Goal: Task Accomplishment & Management: Manage account settings

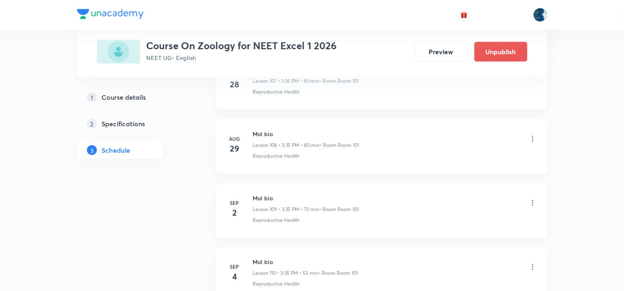
scroll to position [7470, 0]
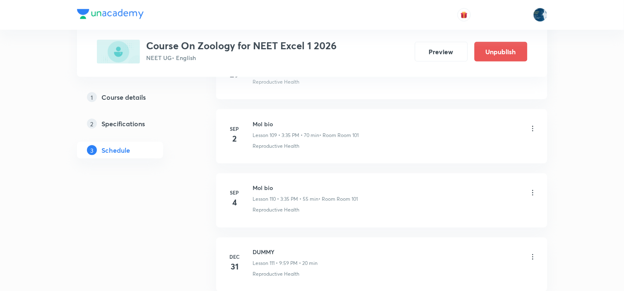
click at [532, 197] on icon at bounding box center [533, 193] width 8 height 8
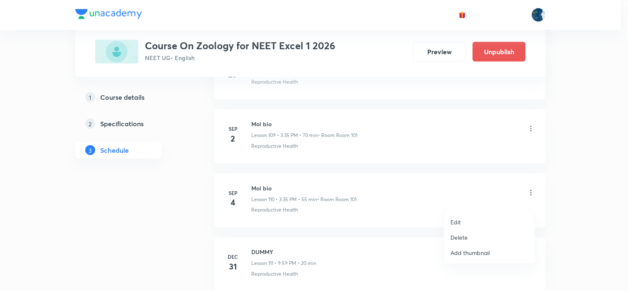
click at [482, 220] on li "Edit" at bounding box center [489, 221] width 91 height 15
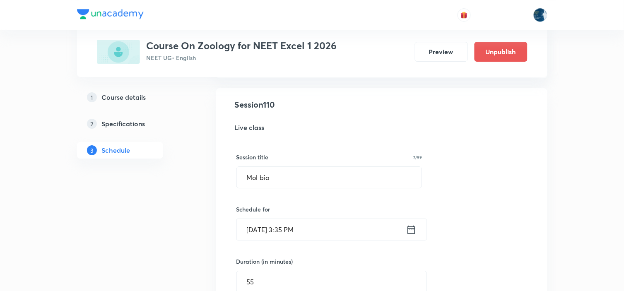
scroll to position [7102, 0]
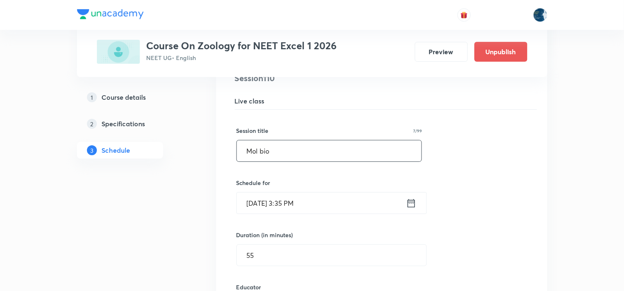
click at [318, 152] on input "Mol bio" at bounding box center [329, 150] width 185 height 21
type input "M"
type input "Reproductive Health"
click at [411, 209] on icon at bounding box center [411, 203] width 10 height 12
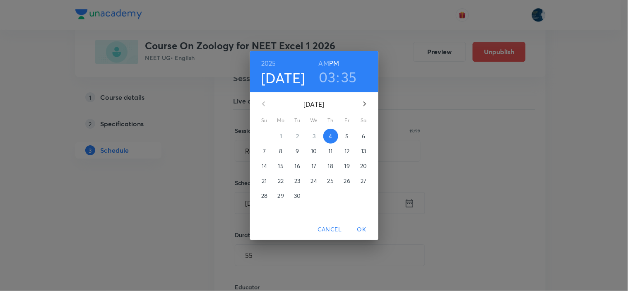
click at [348, 77] on h3 "35" at bounding box center [350, 76] width 16 height 17
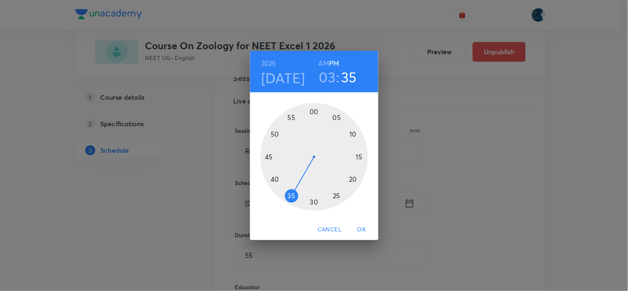
click at [360, 157] on div at bounding box center [314, 157] width 108 height 108
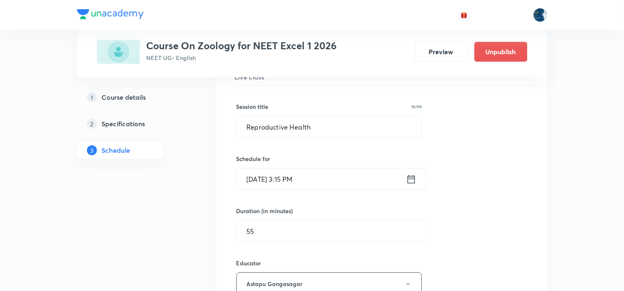
scroll to position [7148, 0]
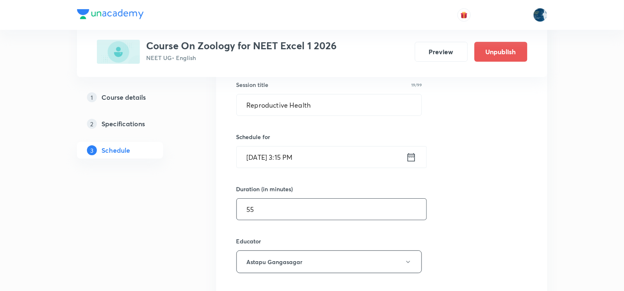
click at [291, 220] on input "55" at bounding box center [332, 209] width 190 height 21
type input "5"
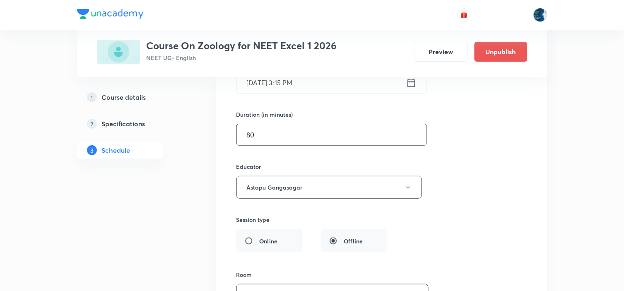
scroll to position [7240, 0]
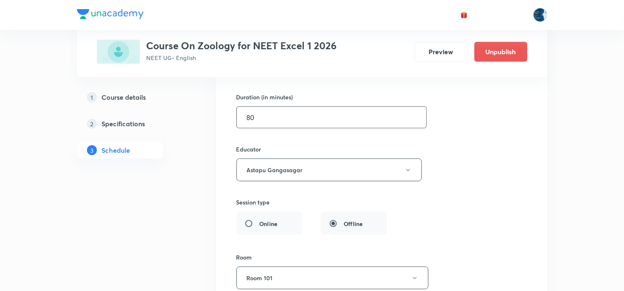
type input "8"
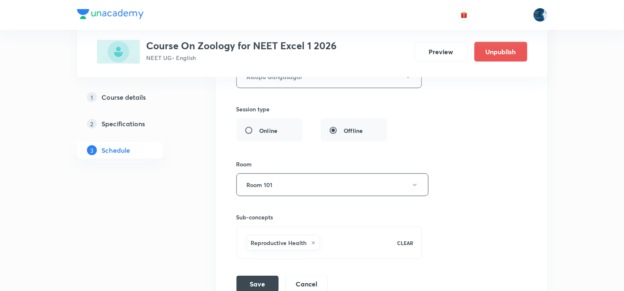
scroll to position [7379, 0]
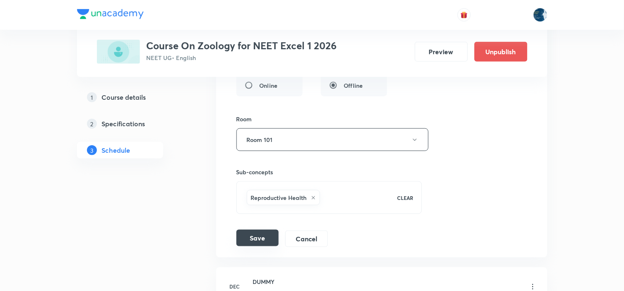
type input "60"
click at [261, 246] on button "Save" at bounding box center [257, 238] width 42 height 17
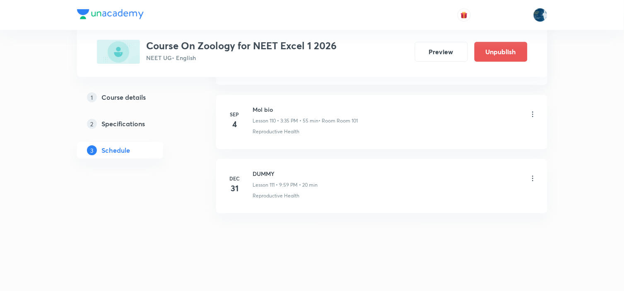
scroll to position [7123, 0]
click at [532, 114] on icon at bounding box center [533, 114] width 8 height 8
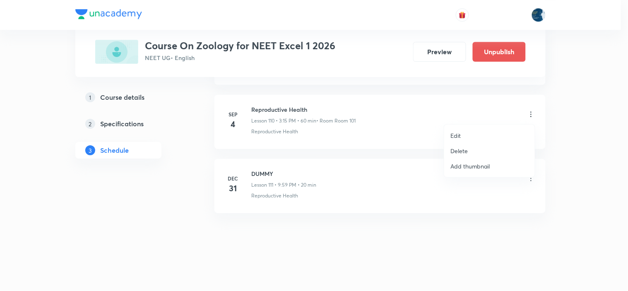
click at [474, 136] on li "Edit" at bounding box center [489, 135] width 91 height 15
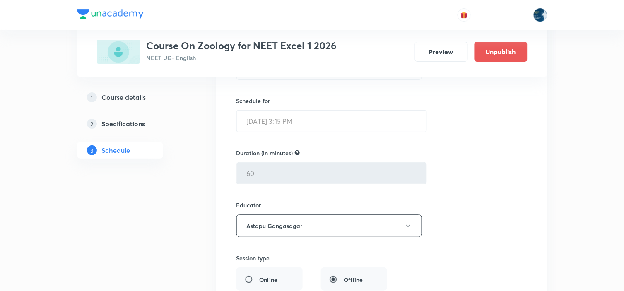
scroll to position [7169, 0]
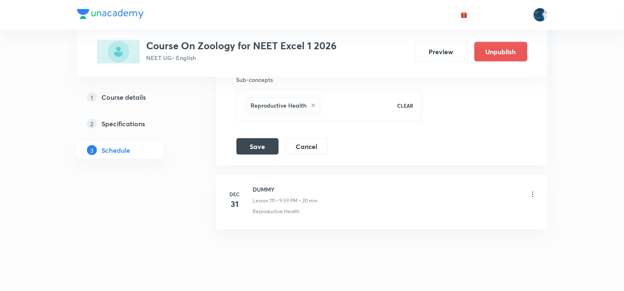
scroll to position [7495, 0]
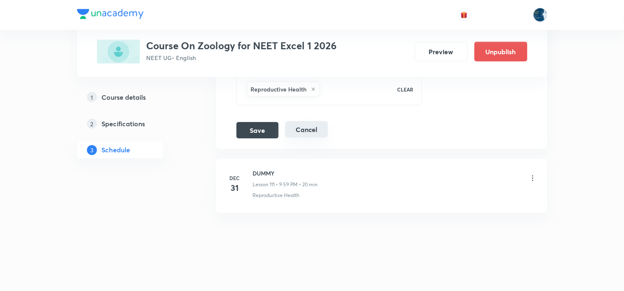
click at [304, 127] on button "Cancel" at bounding box center [306, 129] width 43 height 17
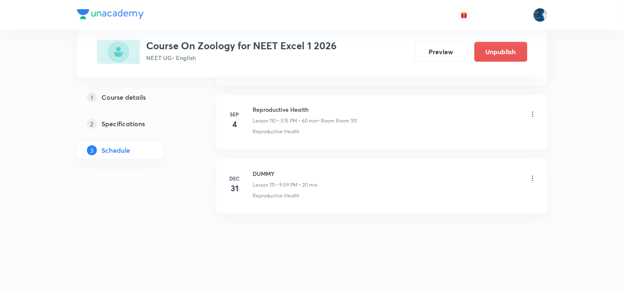
scroll to position [7123, 0]
click at [533, 113] on icon at bounding box center [533, 114] width 8 height 8
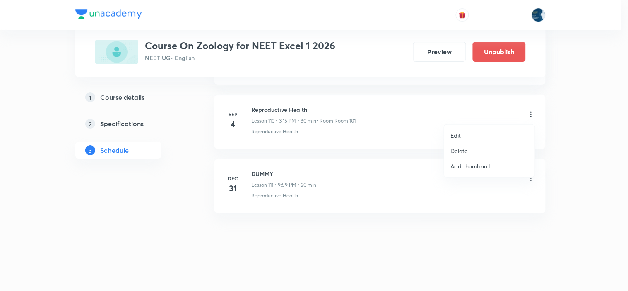
click at [470, 149] on li "Delete" at bounding box center [489, 150] width 91 height 15
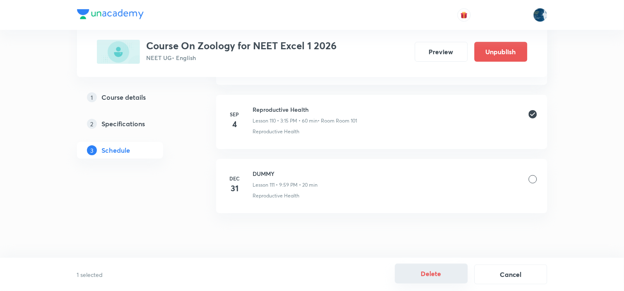
click at [425, 275] on button "Delete" at bounding box center [431, 274] width 73 height 20
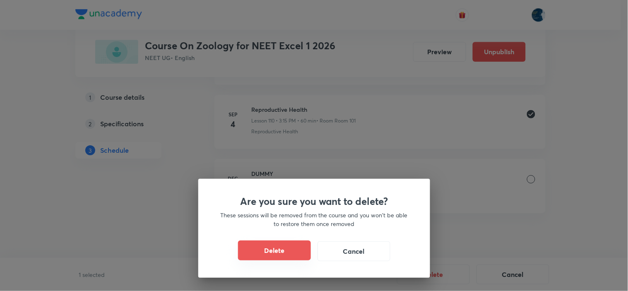
click at [290, 250] on button "Delete" at bounding box center [274, 251] width 73 height 20
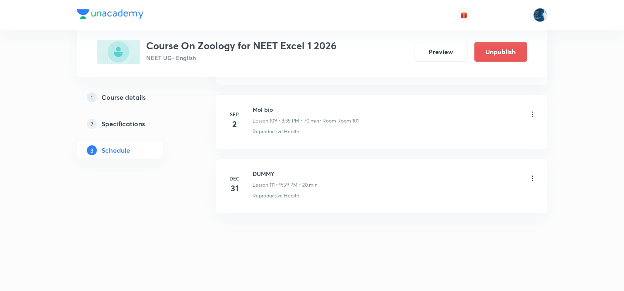
scroll to position [7059, 0]
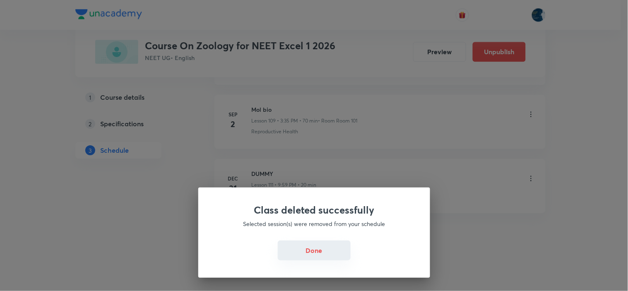
click at [333, 253] on button "Done" at bounding box center [314, 251] width 73 height 20
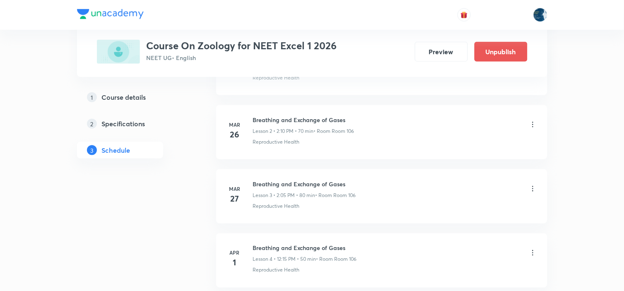
scroll to position [0, 0]
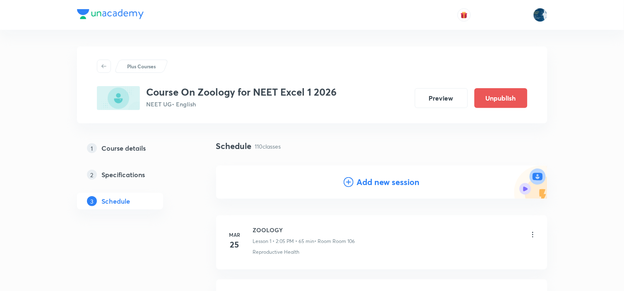
click at [376, 181] on h4 "Add new session" at bounding box center [388, 182] width 63 height 12
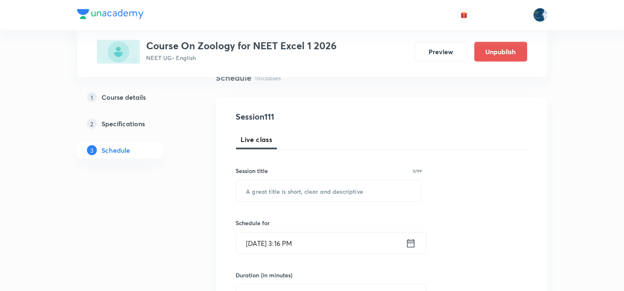
scroll to position [92, 0]
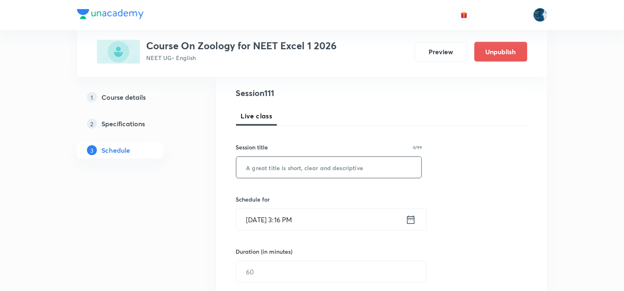
click at [317, 168] on input "text" at bounding box center [328, 167] width 185 height 21
type input "Reproductive health"
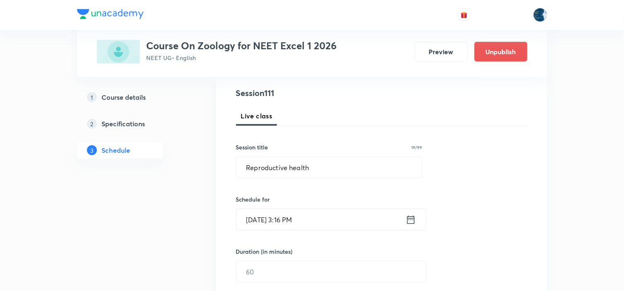
click at [413, 222] on icon at bounding box center [411, 220] width 10 height 12
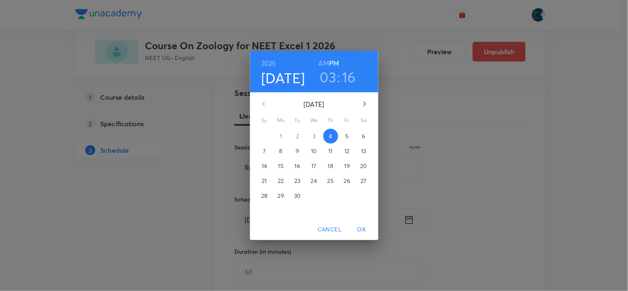
click at [353, 77] on h3 "16" at bounding box center [349, 76] width 14 height 17
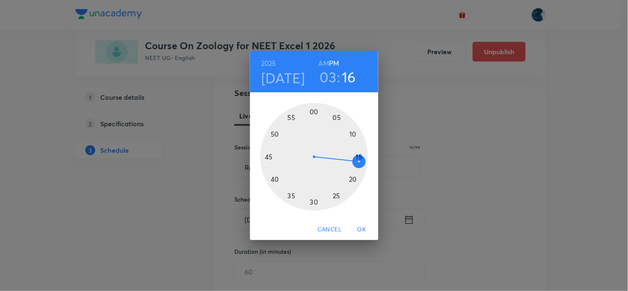
click at [315, 201] on div at bounding box center [314, 157] width 108 height 108
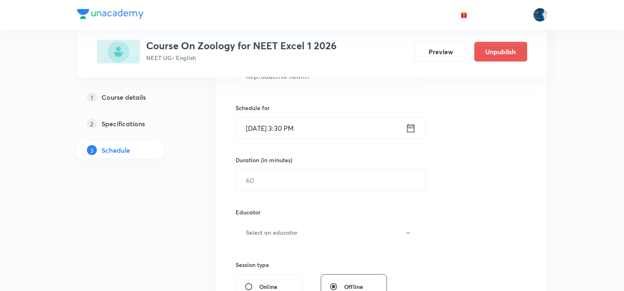
scroll to position [184, 0]
click at [286, 181] on input "text" at bounding box center [331, 179] width 190 height 21
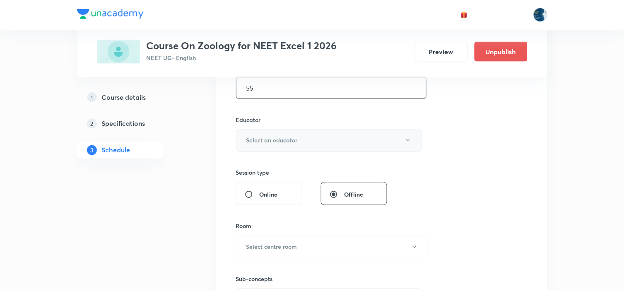
type input "55"
click at [317, 142] on button "Select an educator" at bounding box center [329, 140] width 186 height 23
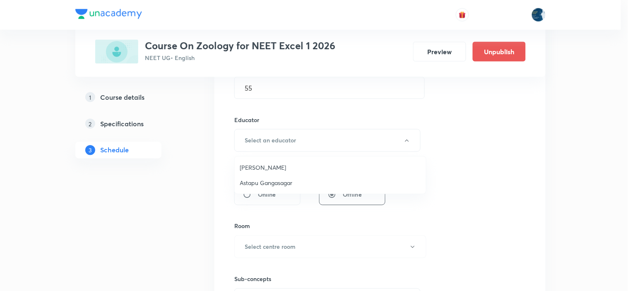
click at [299, 183] on span "Astapu Gangasagar" at bounding box center [330, 182] width 181 height 9
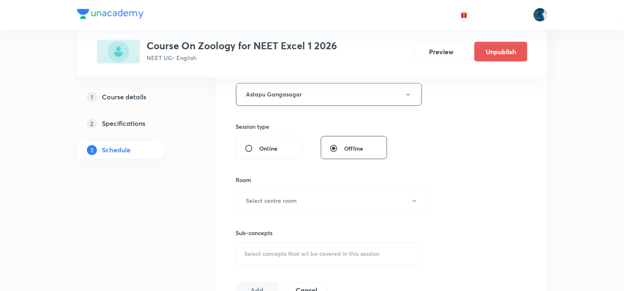
scroll to position [368, 0]
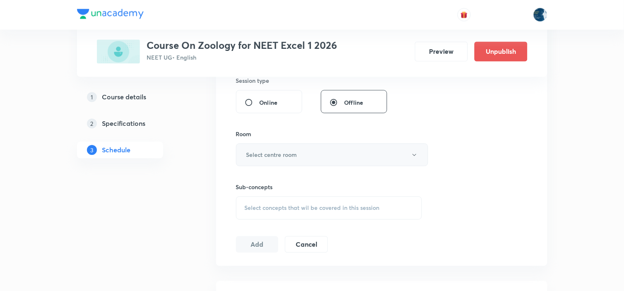
click at [287, 157] on h6 "Select centre room" at bounding box center [271, 155] width 51 height 9
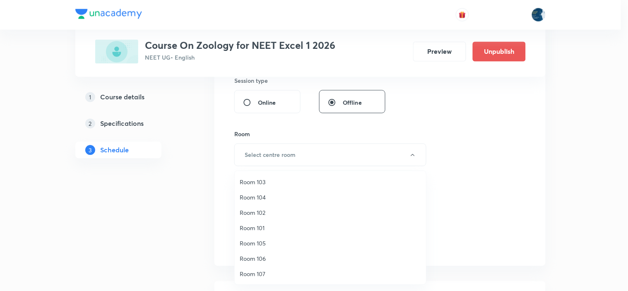
click at [583, 155] on div at bounding box center [314, 145] width 628 height 291
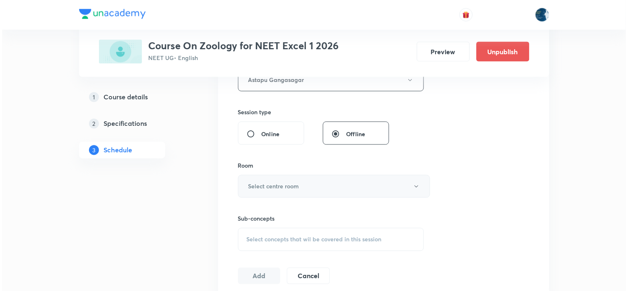
scroll to position [322, 0]
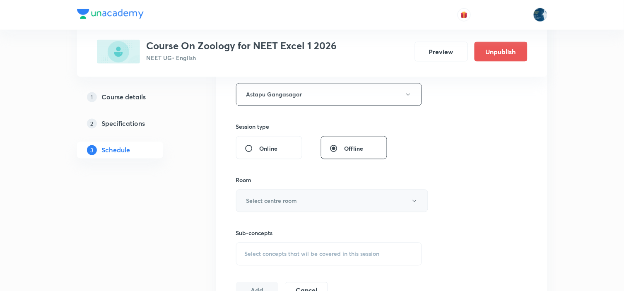
click at [359, 203] on button "Select centre room" at bounding box center [332, 201] width 192 height 23
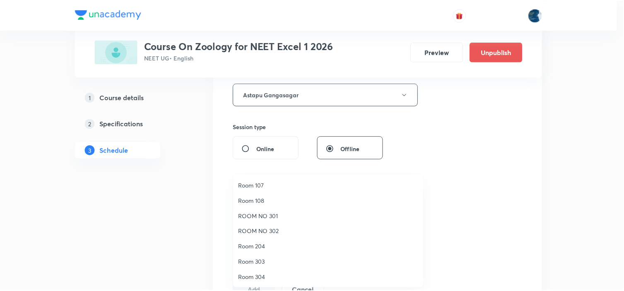
scroll to position [46, 0]
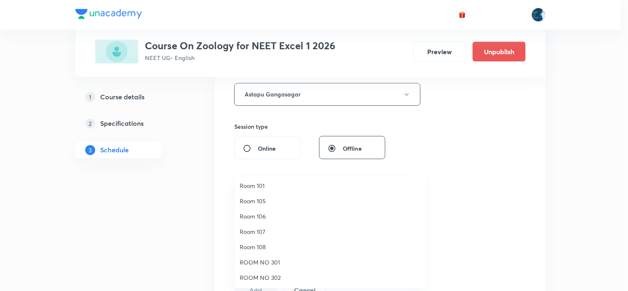
click at [272, 214] on span "Room 106" at bounding box center [330, 216] width 181 height 9
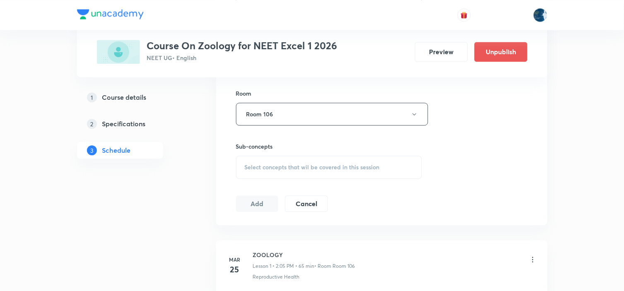
scroll to position [414, 0]
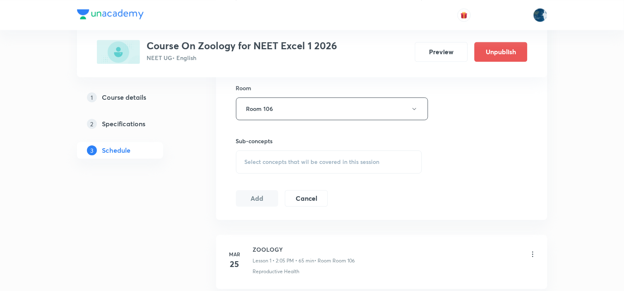
click at [372, 163] on span "Select concepts that wil be covered in this session" at bounding box center [312, 162] width 135 height 7
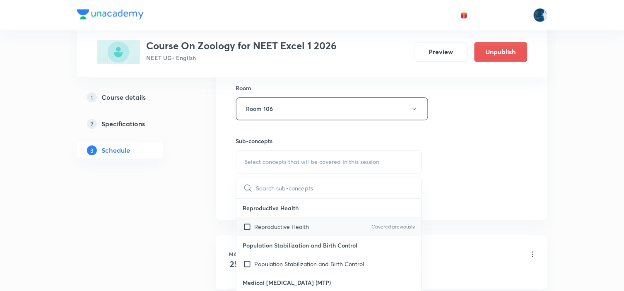
click at [262, 229] on p "Reproductive Health" at bounding box center [282, 226] width 55 height 9
checkbox input "true"
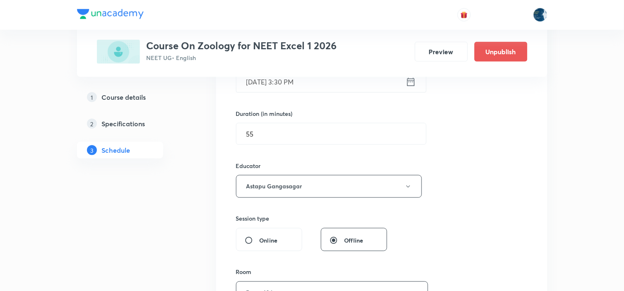
scroll to position [184, 0]
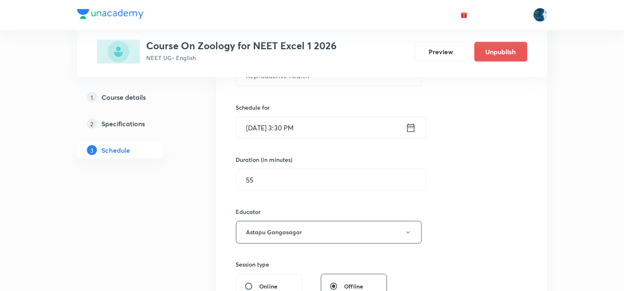
click at [409, 130] on icon at bounding box center [411, 128] width 10 height 12
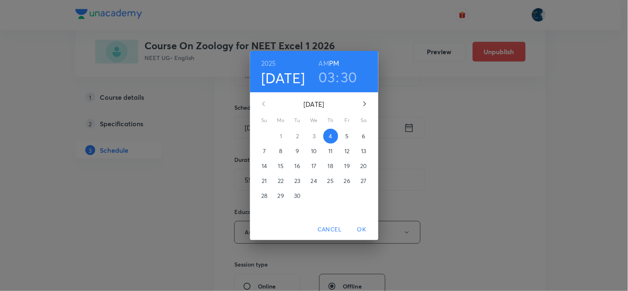
click at [345, 79] on h3 "30" at bounding box center [349, 76] width 17 height 17
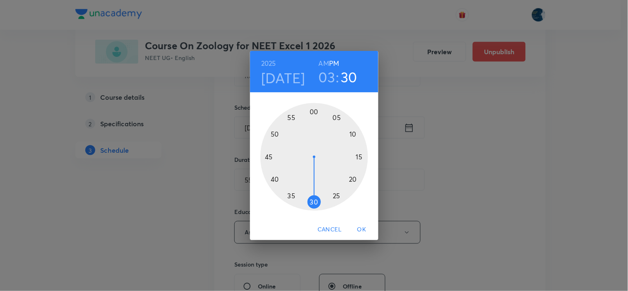
click at [275, 177] on div at bounding box center [314, 157] width 108 height 108
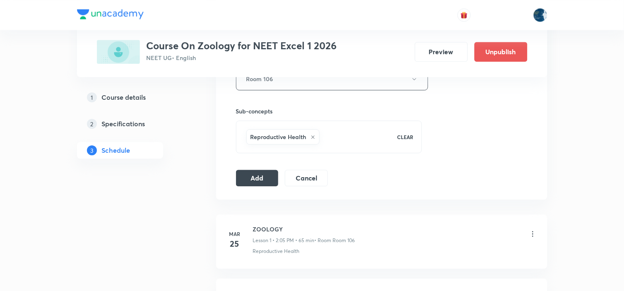
scroll to position [460, 0]
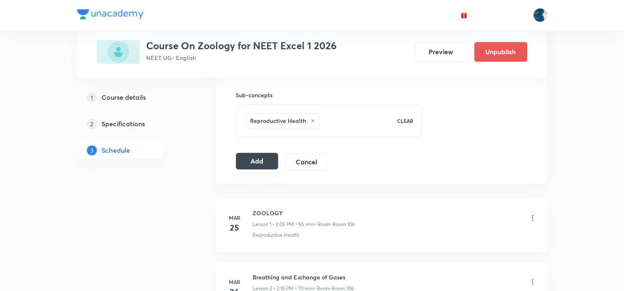
click at [265, 162] on button "Add" at bounding box center [257, 161] width 43 height 17
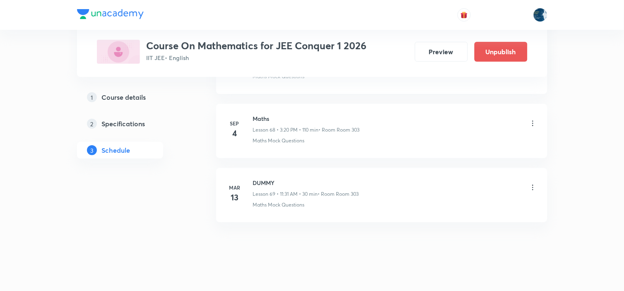
scroll to position [4859, 0]
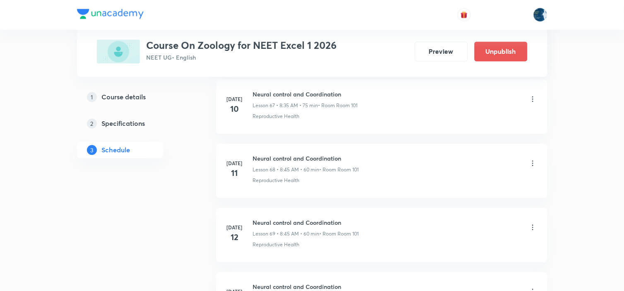
scroll to position [4416, 0]
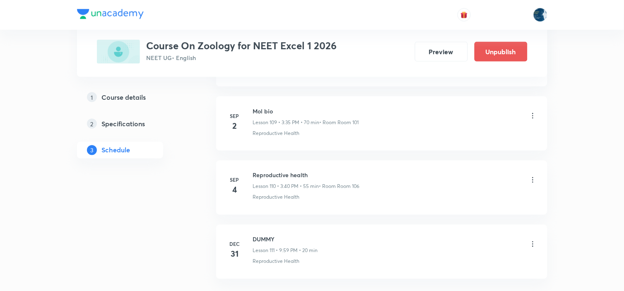
scroll to position [7557, 0]
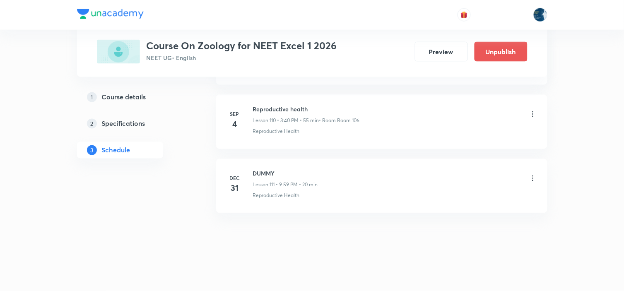
click at [532, 115] on icon at bounding box center [533, 114] width 8 height 8
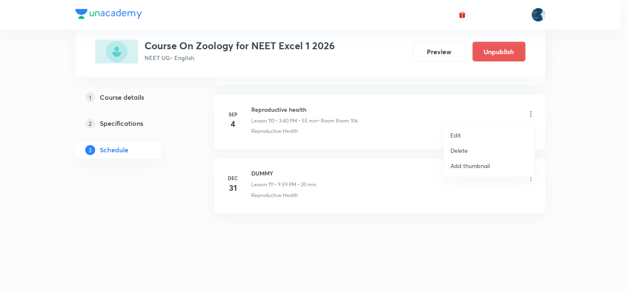
click at [464, 148] on p "Delete" at bounding box center [459, 150] width 17 height 9
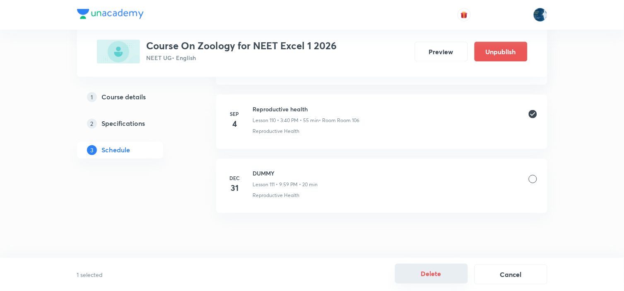
click at [439, 273] on button "Delete" at bounding box center [431, 274] width 73 height 20
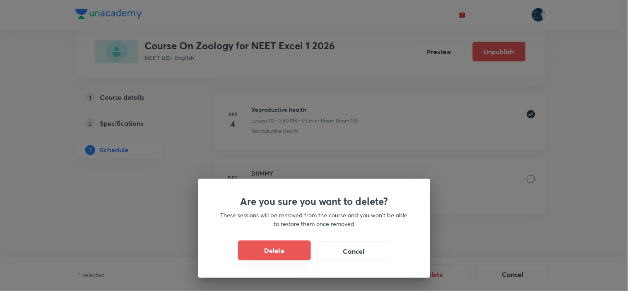
click at [276, 249] on button "Delete" at bounding box center [274, 251] width 73 height 20
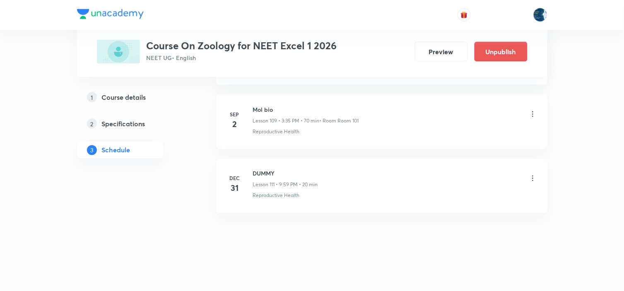
scroll to position [7493, 0]
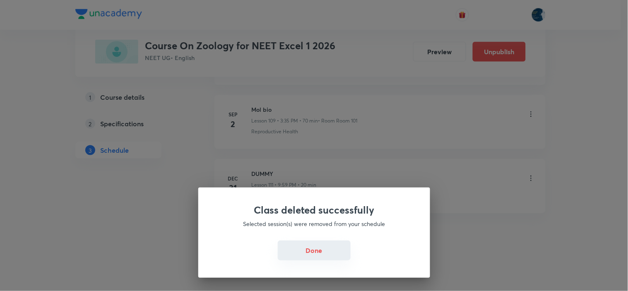
click at [323, 250] on button "Done" at bounding box center [314, 251] width 73 height 20
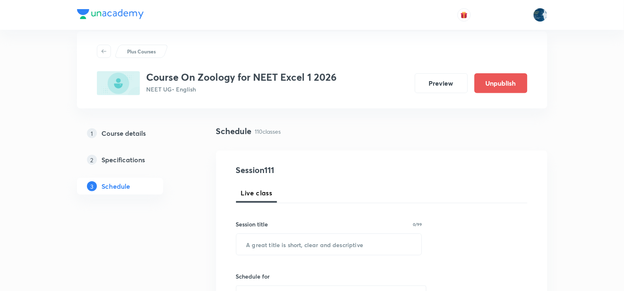
scroll to position [58, 0]
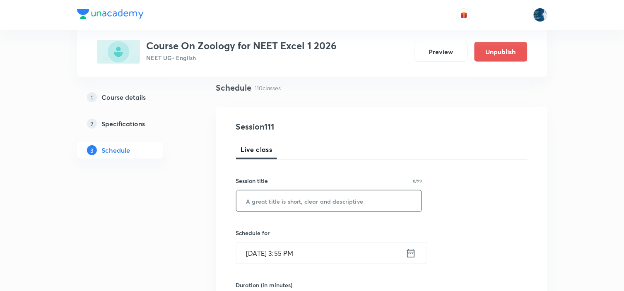
click at [313, 195] on input "text" at bounding box center [328, 200] width 185 height 21
type input "Reproductive Health"
click at [414, 257] on icon at bounding box center [410, 253] width 7 height 8
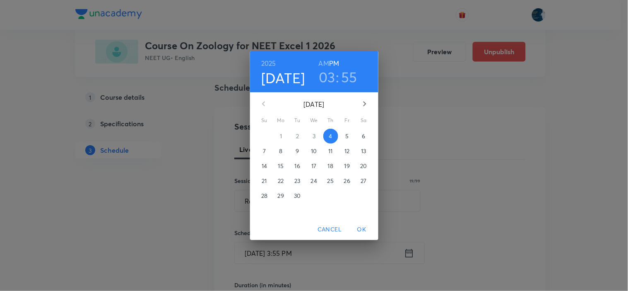
click at [332, 77] on h3 "03" at bounding box center [327, 76] width 17 height 17
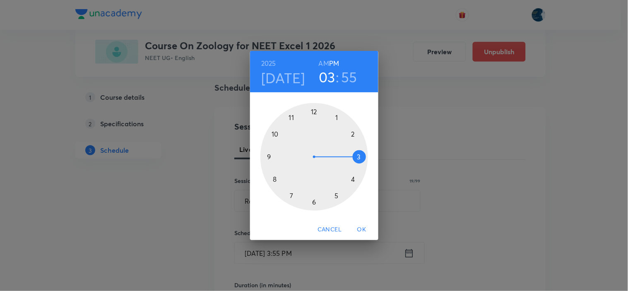
click at [352, 180] on div at bounding box center [314, 157] width 108 height 108
click at [315, 112] on div at bounding box center [314, 157] width 108 height 108
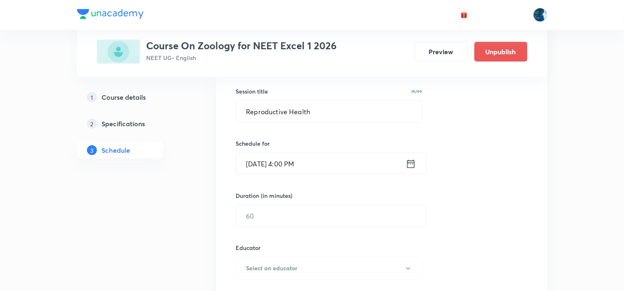
scroll to position [150, 0]
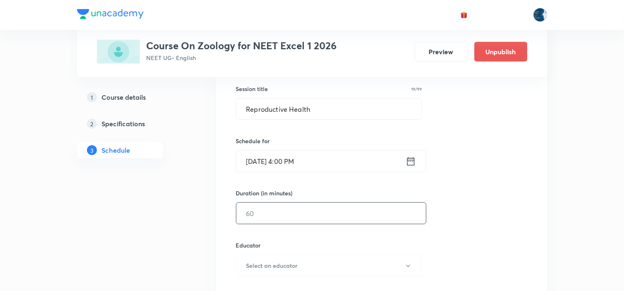
click at [321, 206] on input "text" at bounding box center [331, 213] width 190 height 21
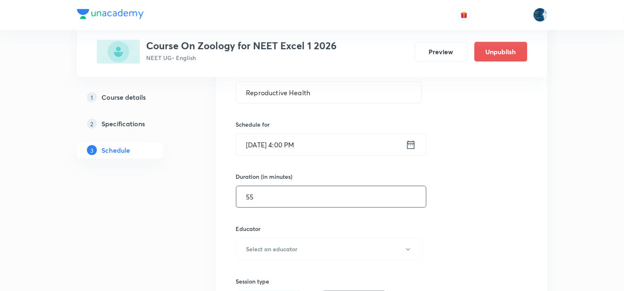
scroll to position [196, 0]
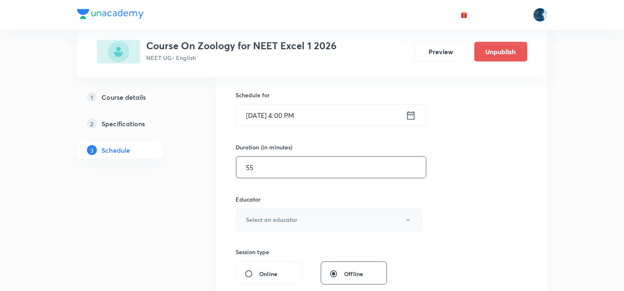
type input "55"
click at [289, 224] on h6 "Select an educator" at bounding box center [271, 220] width 51 height 9
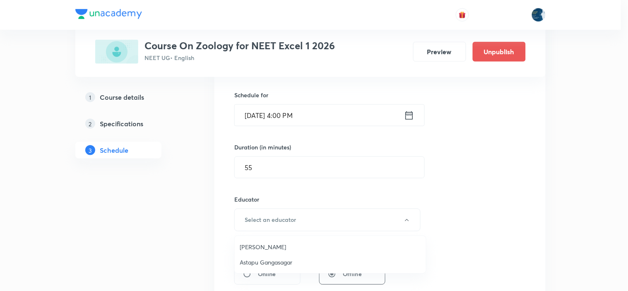
click at [287, 260] on span "Astapu Gangasagar" at bounding box center [330, 262] width 181 height 9
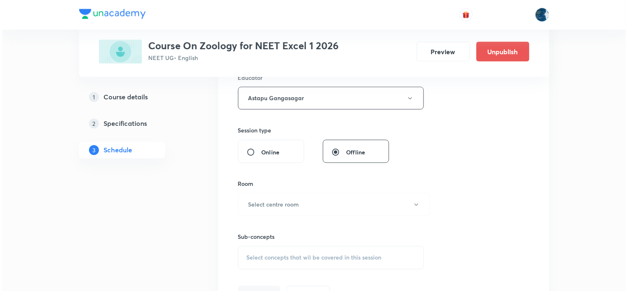
scroll to position [334, 0]
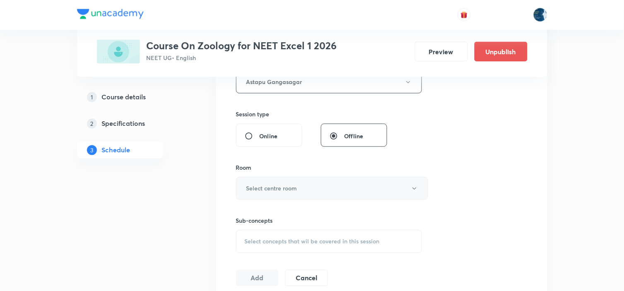
click at [277, 198] on button "Select centre room" at bounding box center [332, 188] width 192 height 23
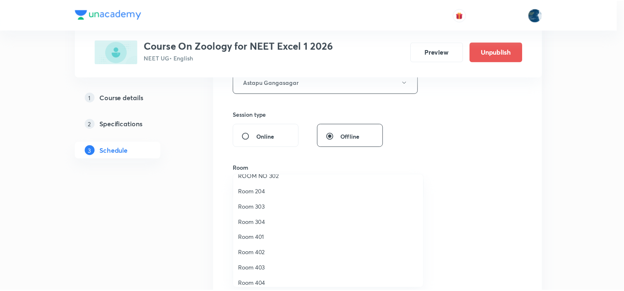
scroll to position [154, 0]
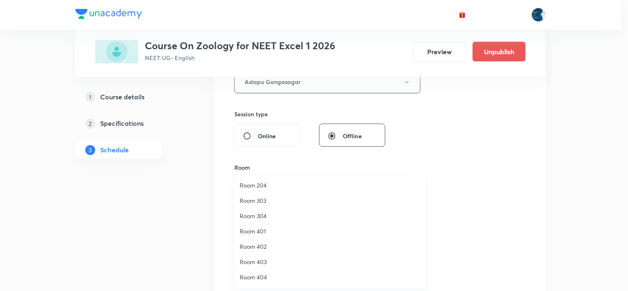
drag, startPoint x: 174, startPoint y: 207, endPoint x: 185, endPoint y: 206, distance: 10.8
click at [178, 207] on div at bounding box center [314, 145] width 628 height 291
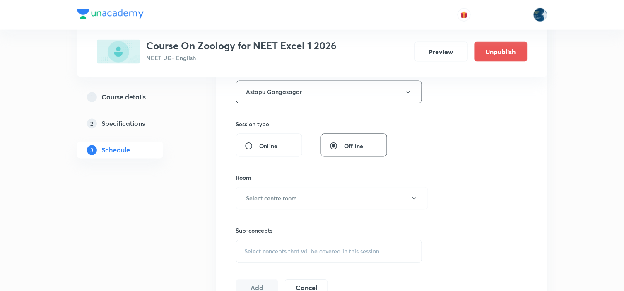
scroll to position [288, 0]
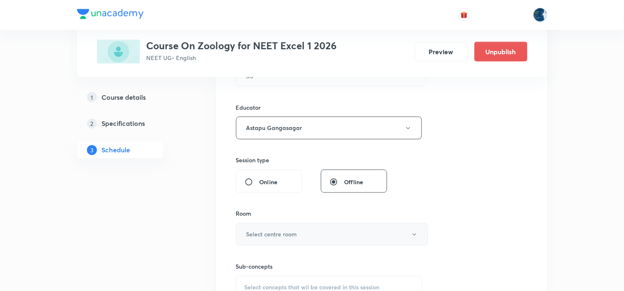
click at [284, 229] on button "Select centre room" at bounding box center [332, 234] width 192 height 23
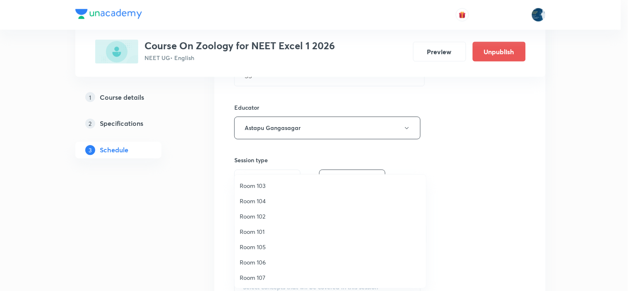
click at [265, 257] on li "Room 106" at bounding box center [330, 262] width 191 height 15
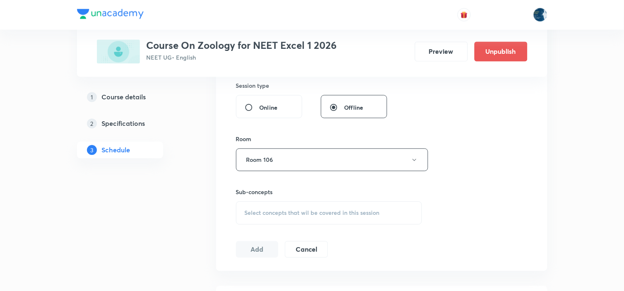
scroll to position [380, 0]
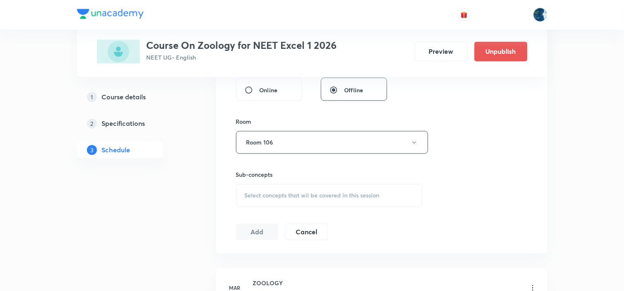
click at [276, 193] on span "Select concepts that wil be covered in this session" at bounding box center [312, 196] width 135 height 7
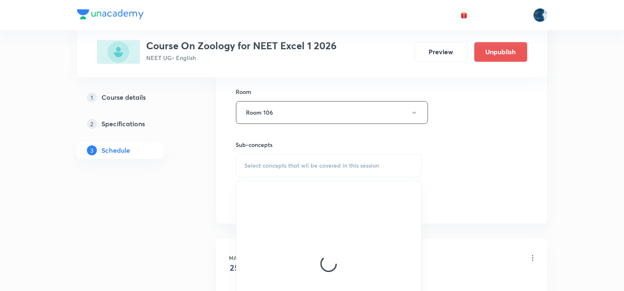
scroll to position [426, 0]
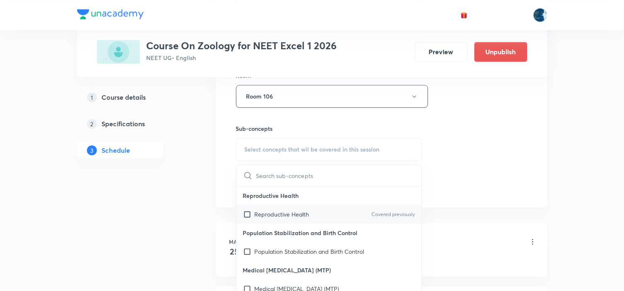
click at [254, 216] on input "checkbox" at bounding box center [249, 214] width 12 height 9
checkbox input "true"
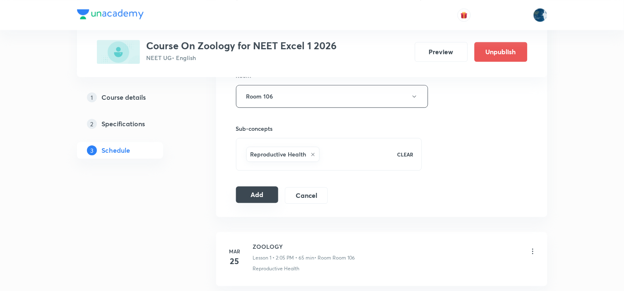
click at [273, 199] on button "Add" at bounding box center [257, 194] width 43 height 17
